Goal: Task Accomplishment & Management: Use online tool/utility

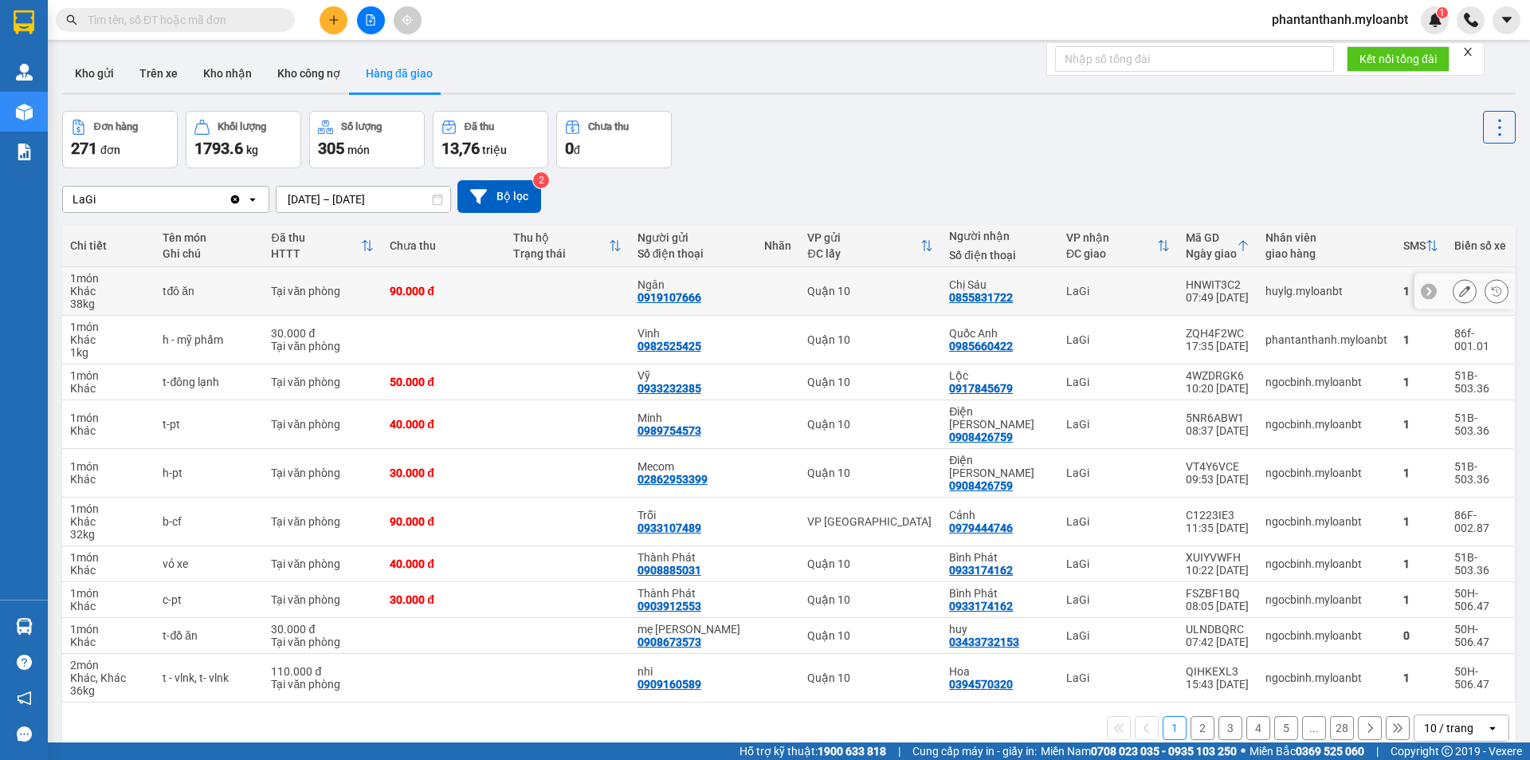
scroll to position [73, 0]
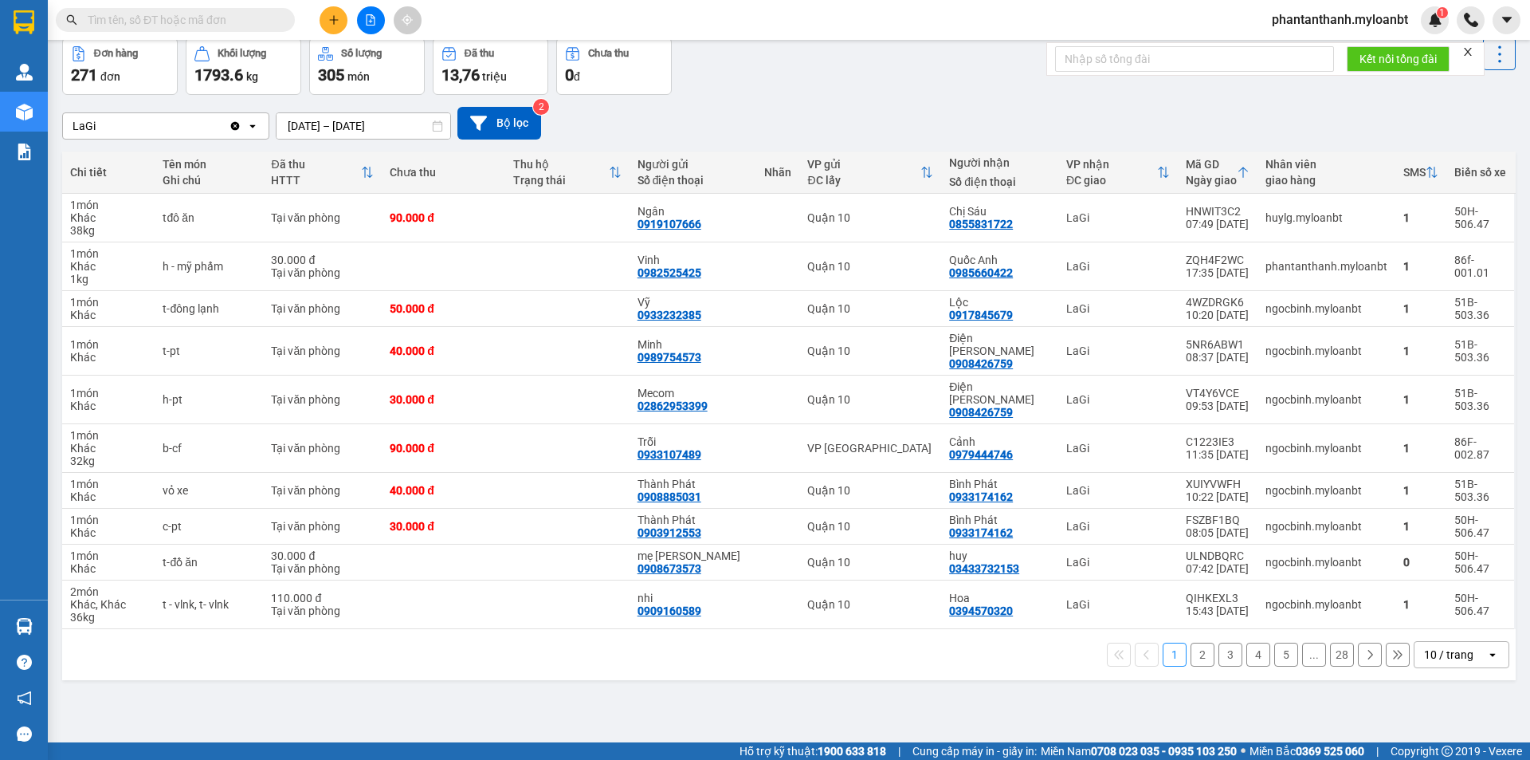
click at [1191, 642] on button "2" at bounding box center [1203, 654] width 24 height 24
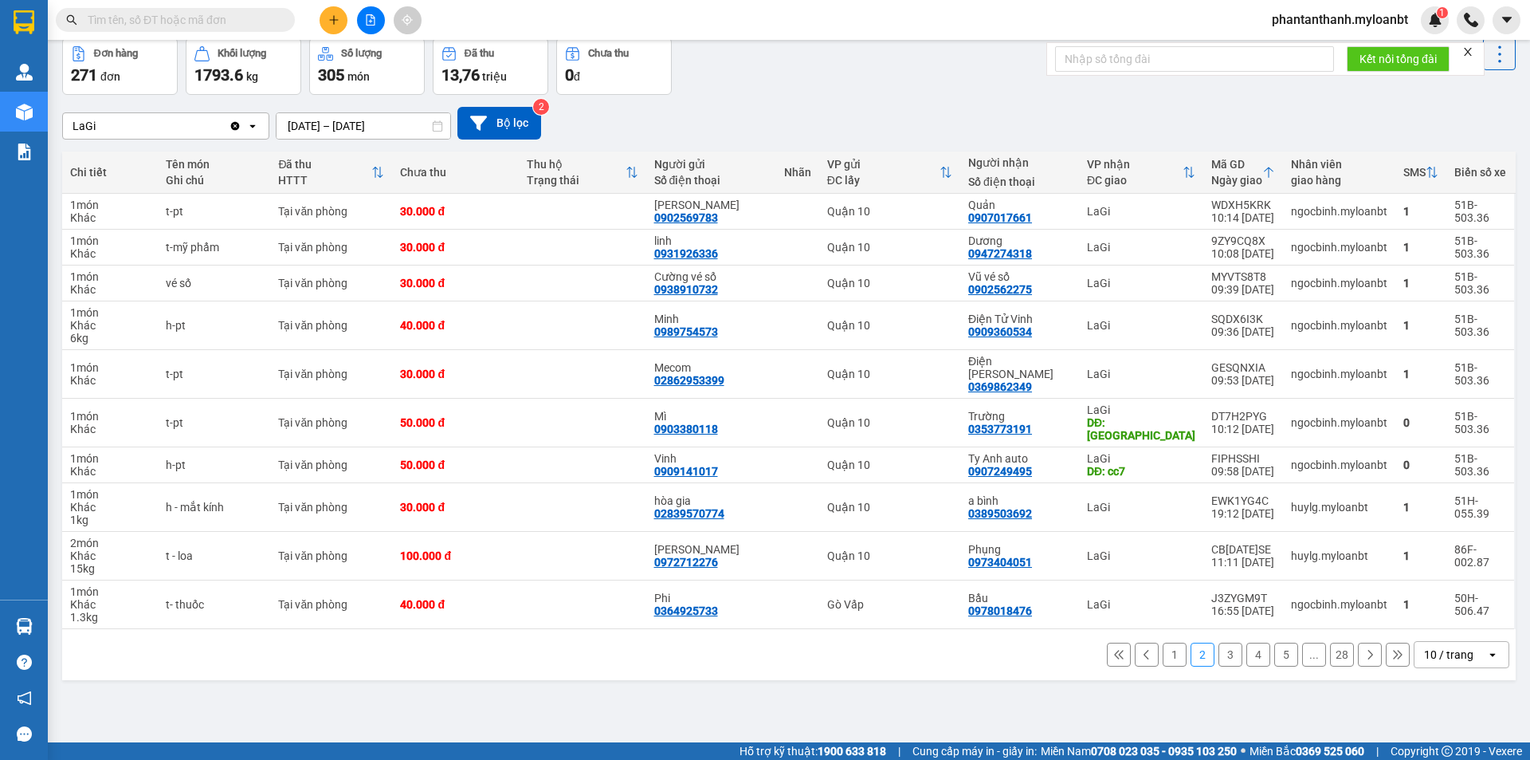
click at [1219, 642] on button "3" at bounding box center [1231, 654] width 24 height 24
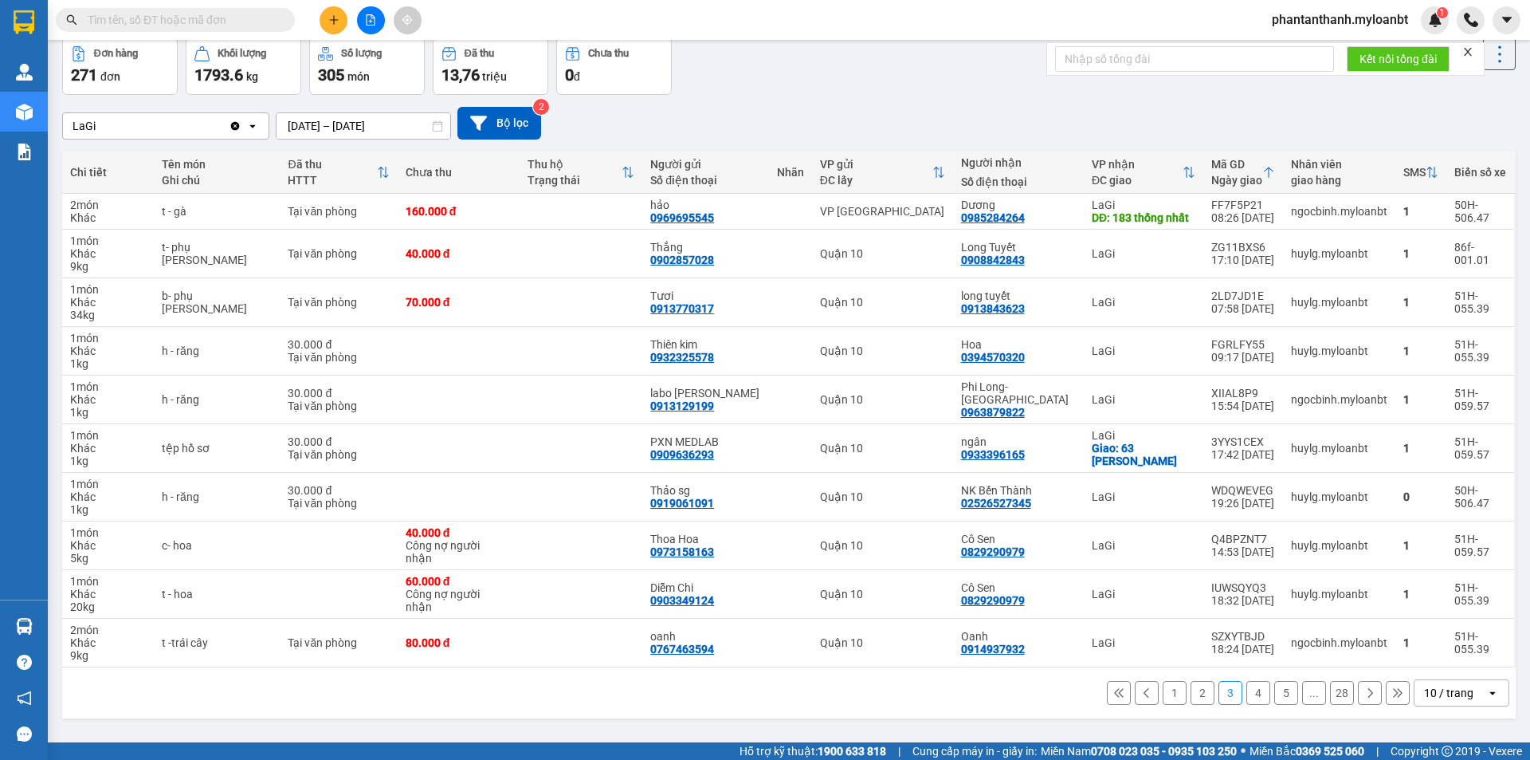
click at [1247, 693] on button "4" at bounding box center [1259, 693] width 24 height 24
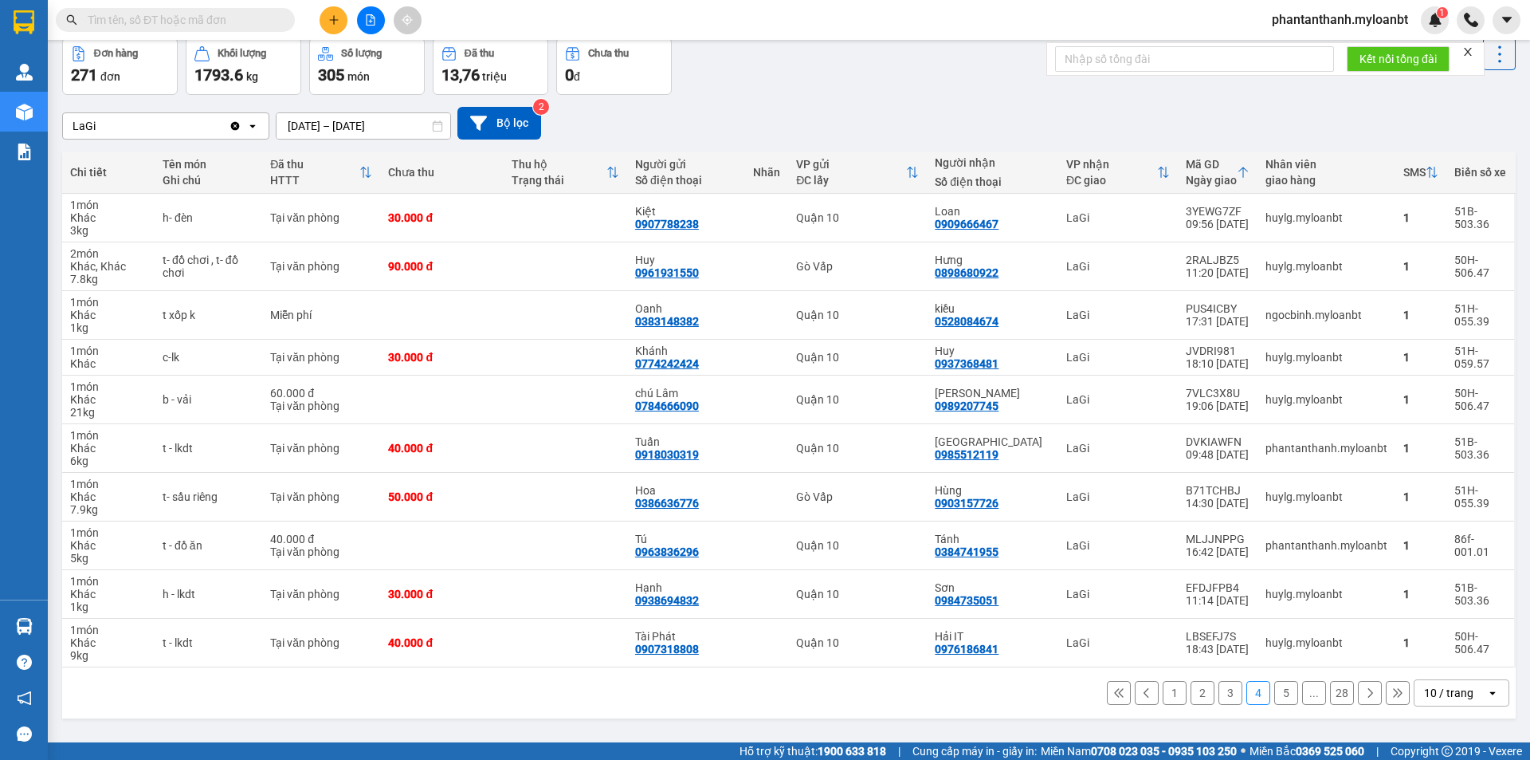
click at [1167, 701] on button "1" at bounding box center [1175, 693] width 24 height 24
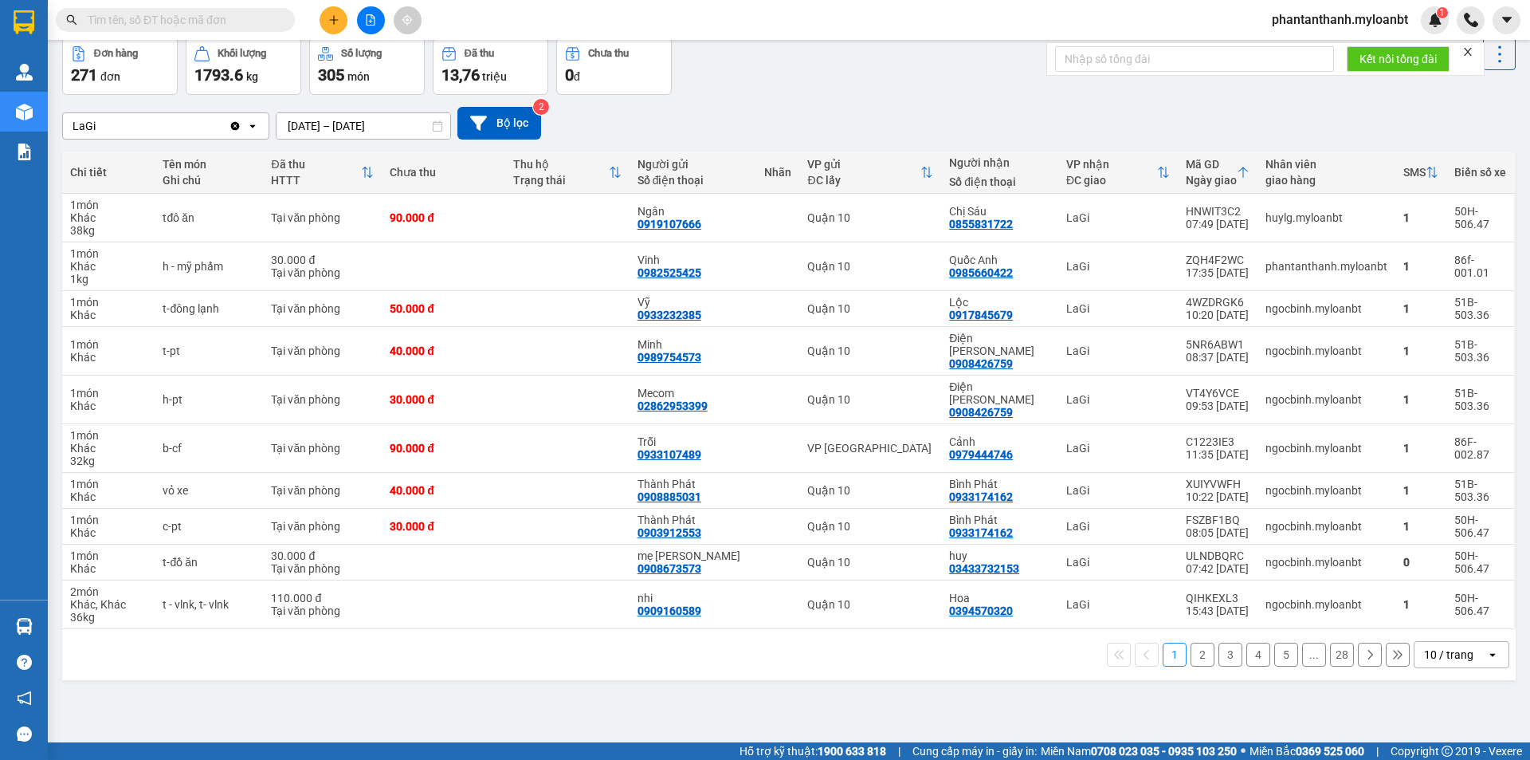
click at [224, 26] on input "text" at bounding box center [182, 20] width 188 height 18
paste input "0366661564"
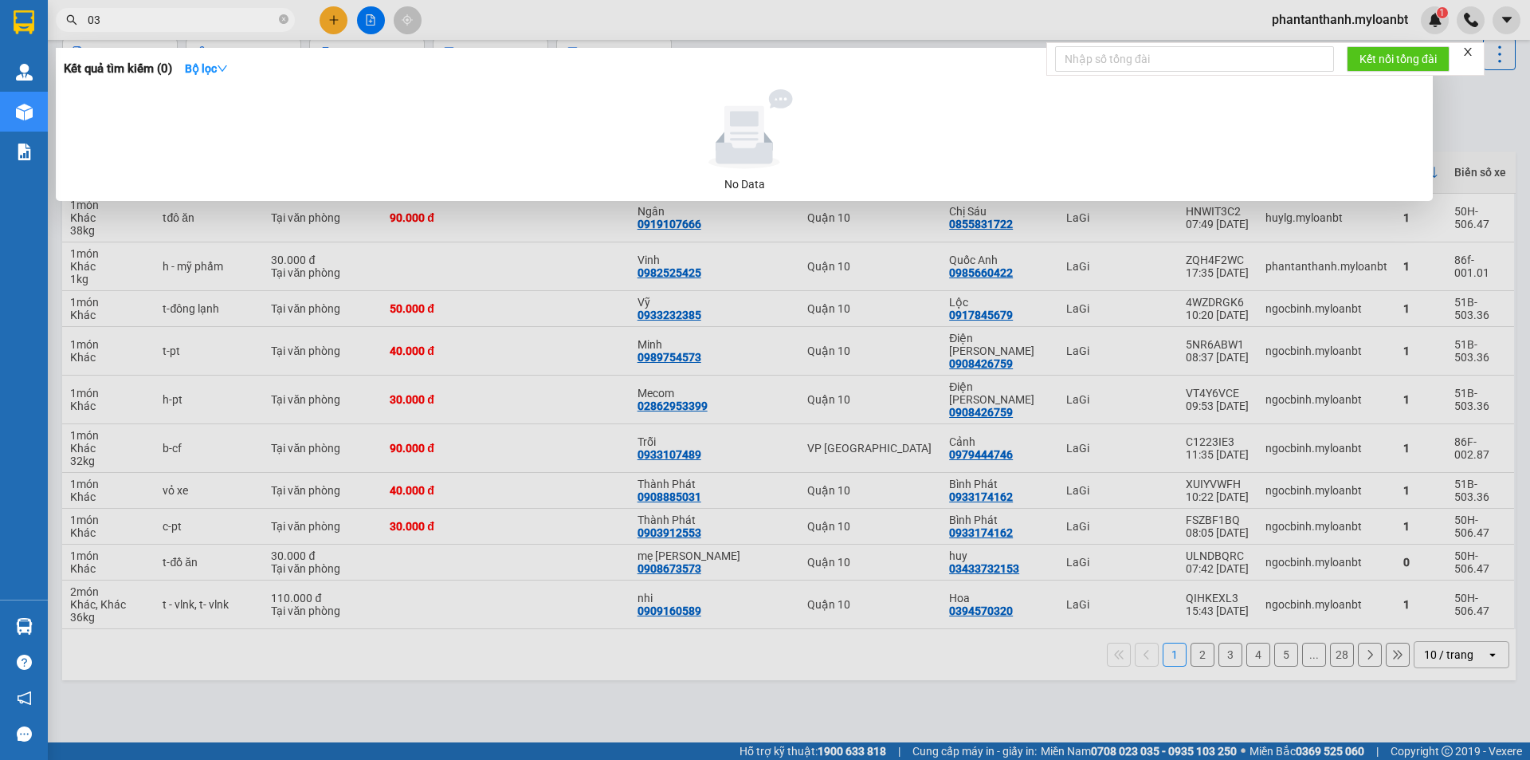
type input "0"
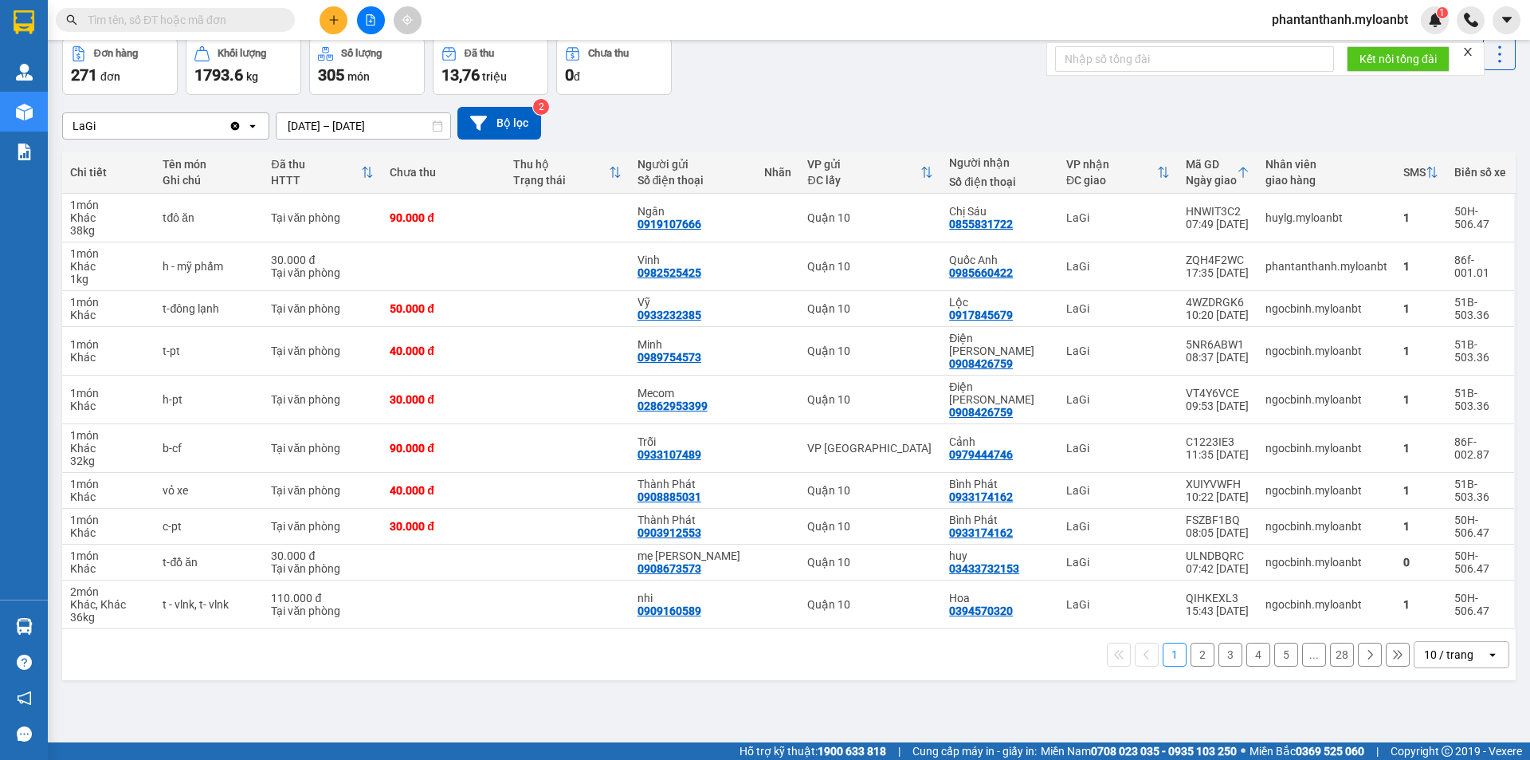
click at [195, 14] on input "text" at bounding box center [182, 20] width 188 height 18
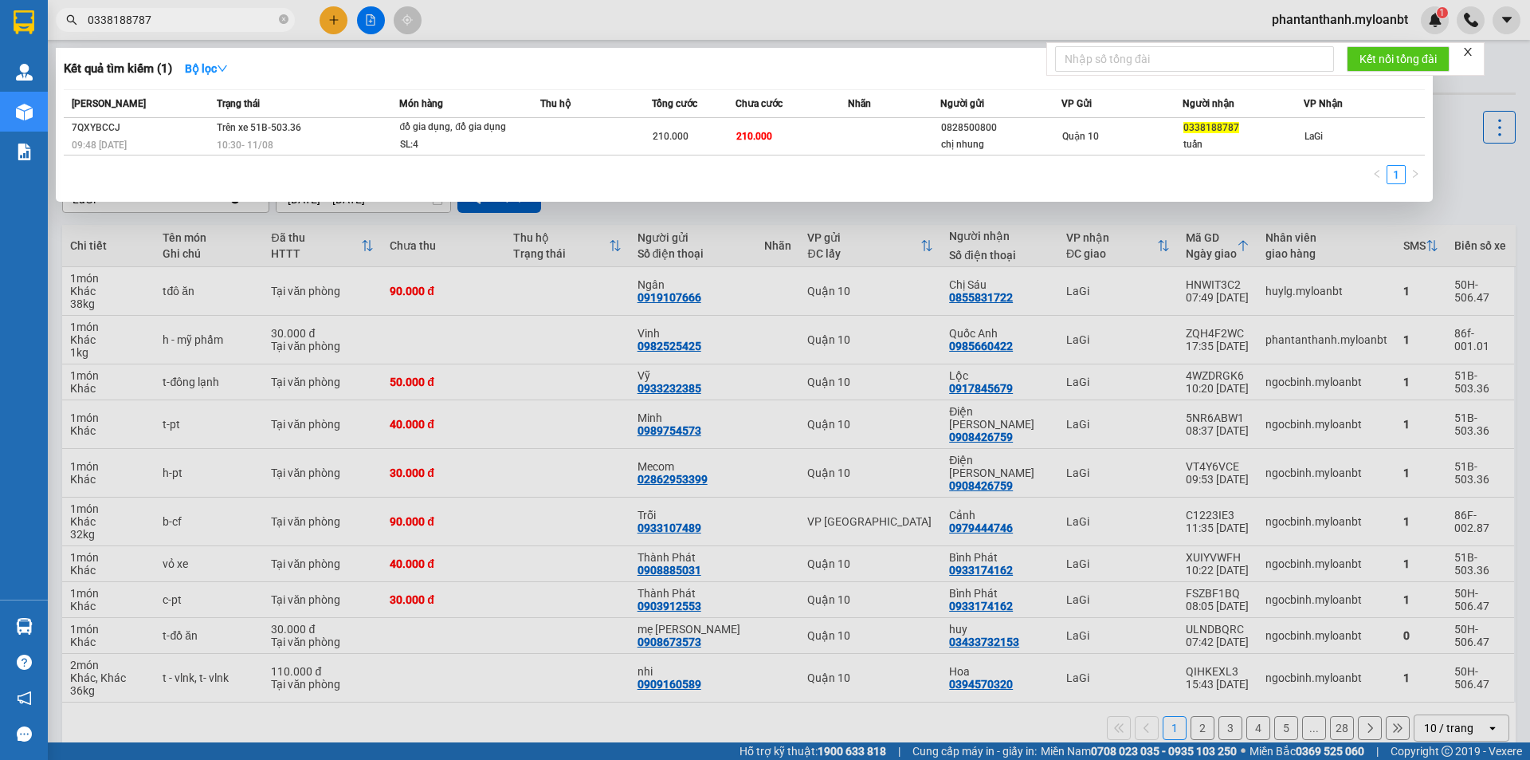
type input "0338188787"
